Goal: Information Seeking & Learning: Find specific fact

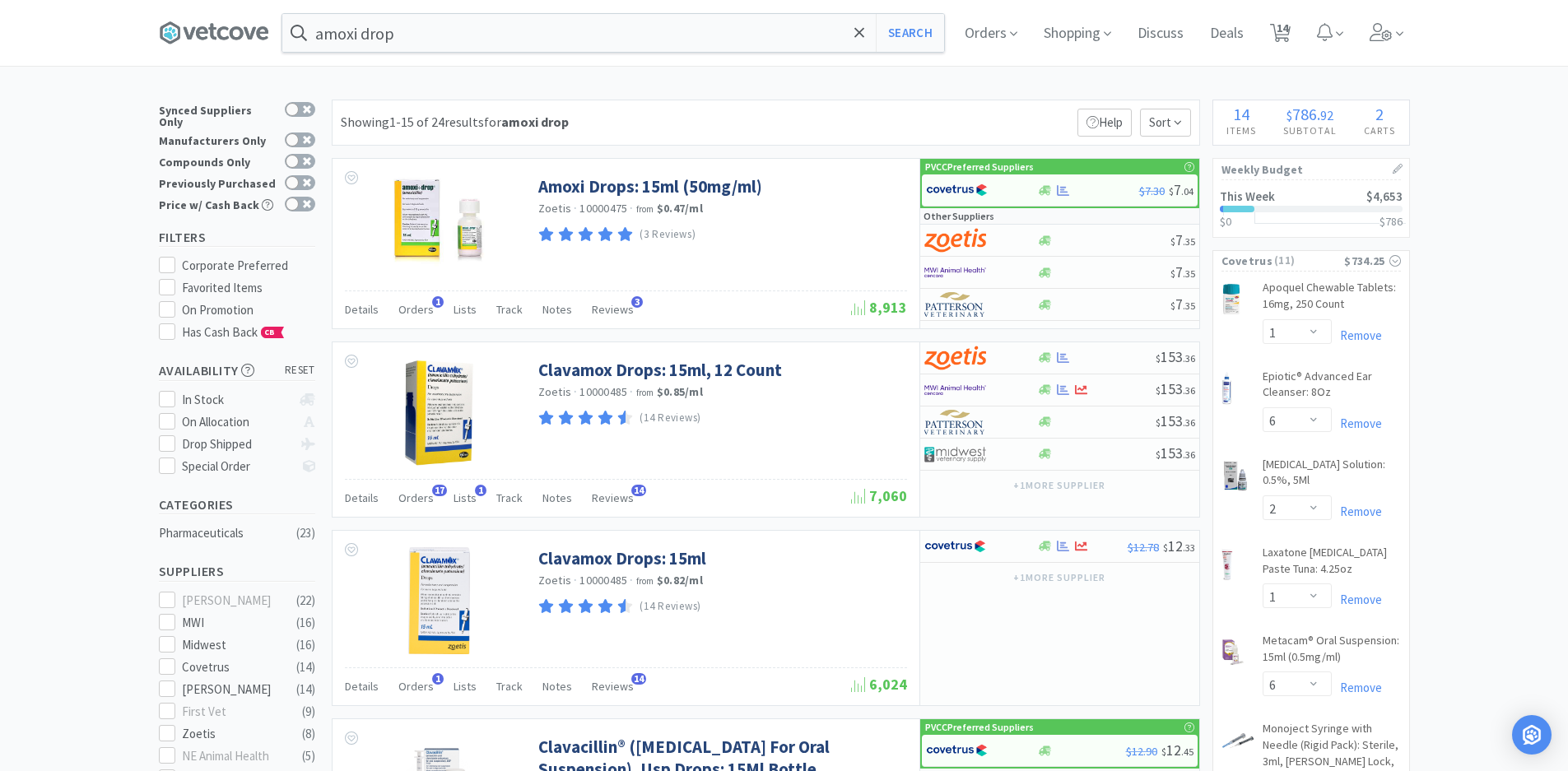
select select "1"
select select "6"
select select "2"
select select "1"
select select "6"
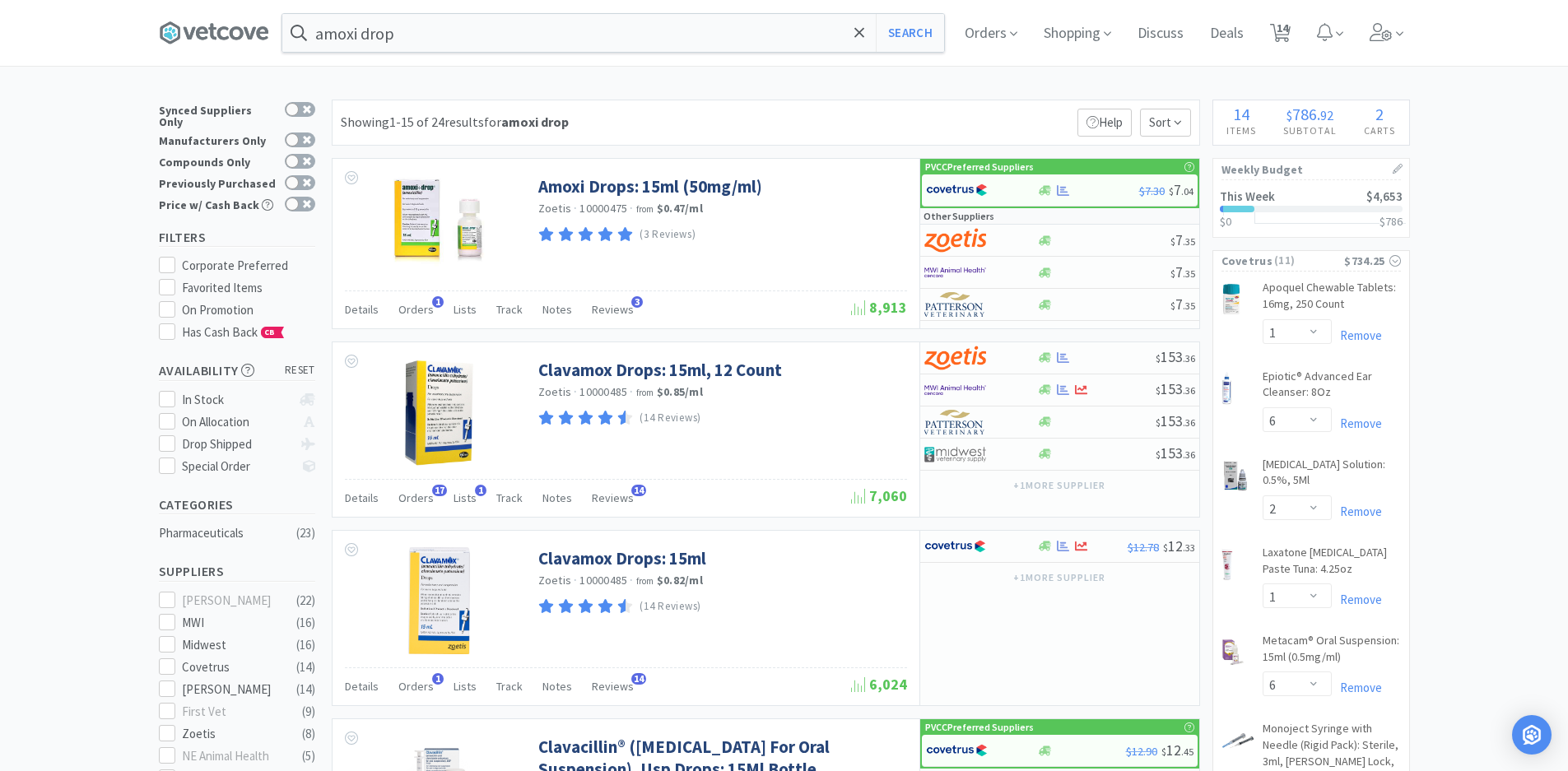
select select "3"
select select "1"
select select "2"
select select "1"
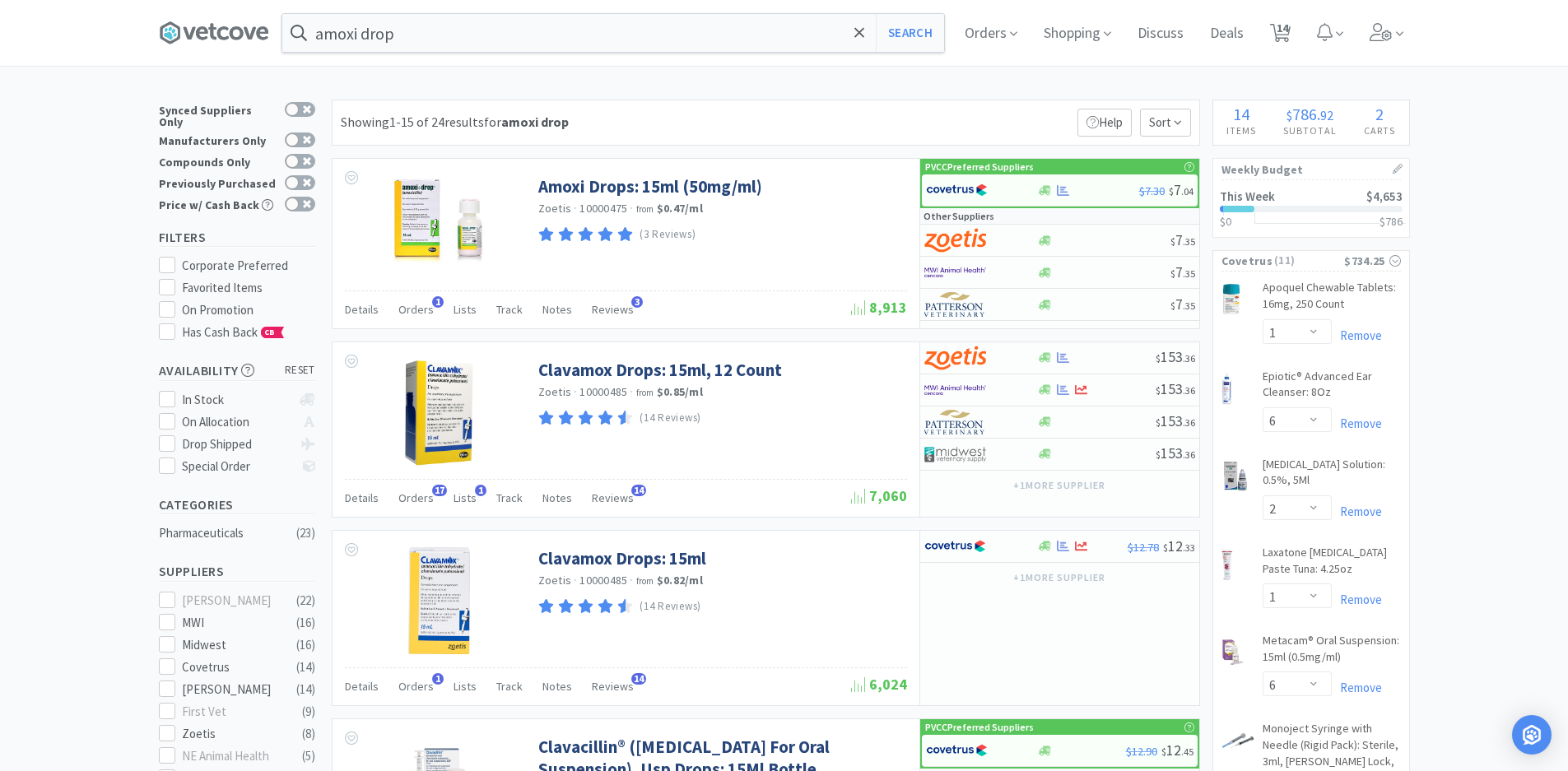
select select "3"
select select "5"
select select "3"
select select "1"
